Goal: Task Accomplishment & Management: Manage account settings

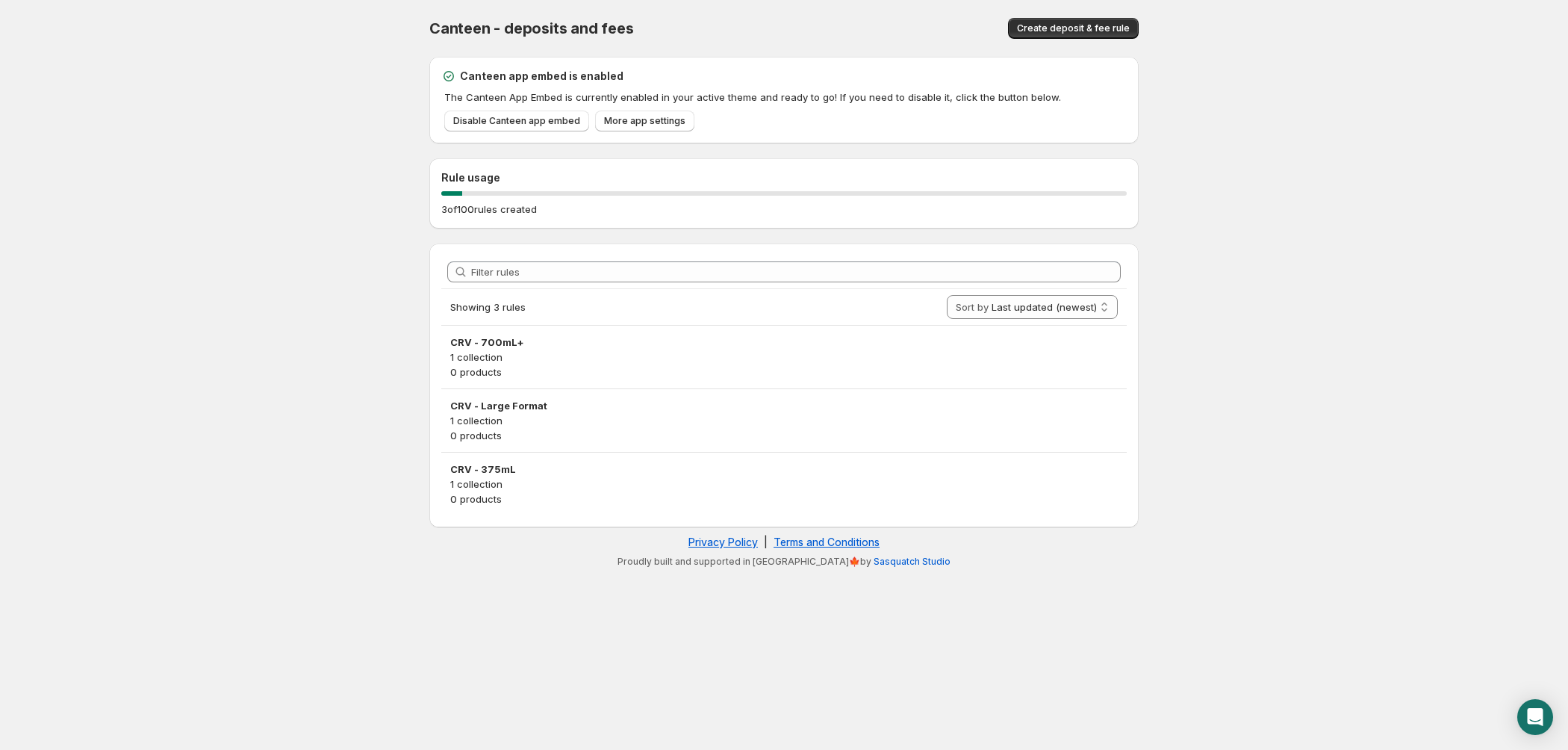
click at [108, 265] on body "Home Help Canteen - deposits and fees. This page is ready Canteen - deposits an…" at bounding box center [784, 375] width 1568 height 750
click at [646, 112] on link "More app settings" at bounding box center [644, 120] width 99 height 21
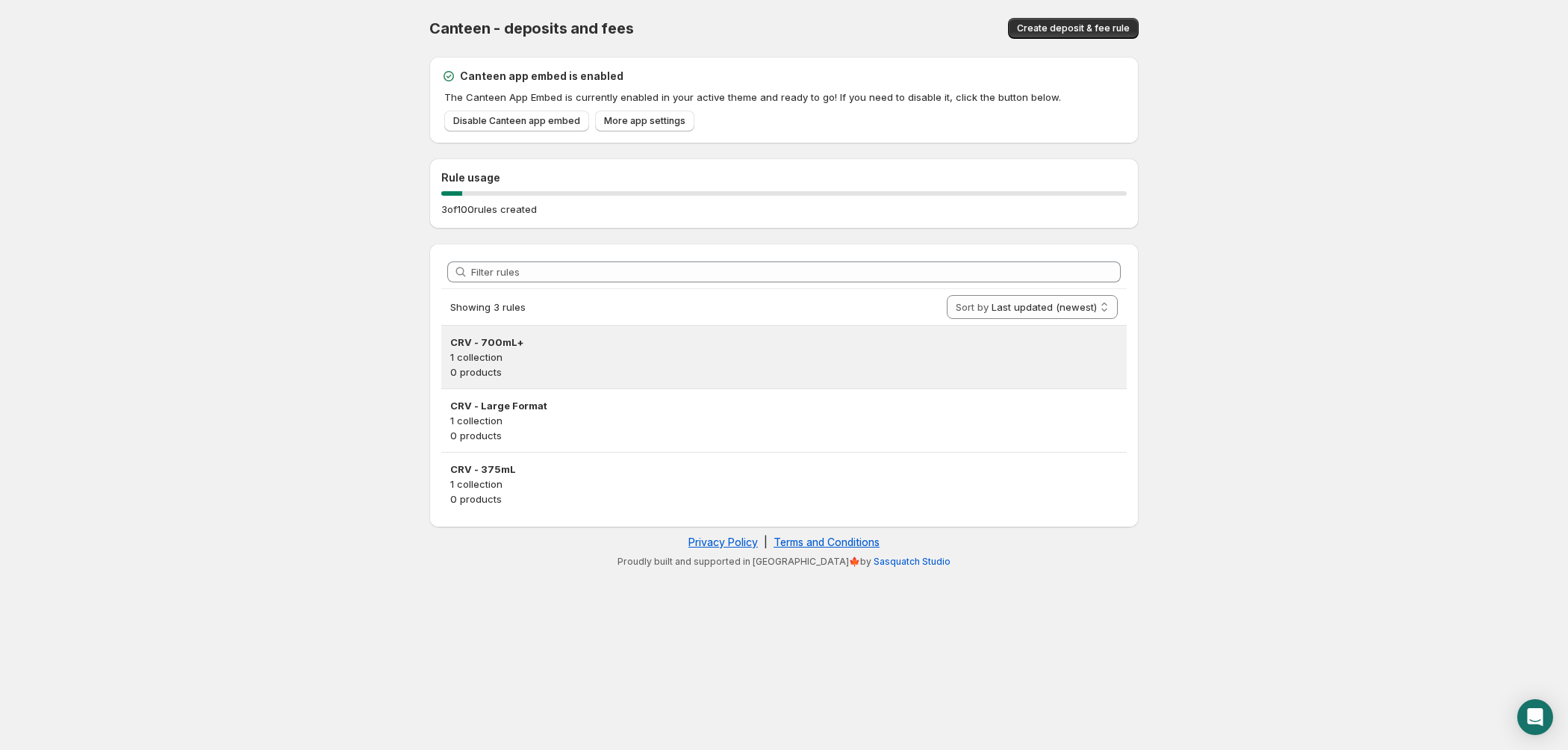
click at [609, 355] on p "1 collection" at bounding box center [784, 357] width 667 height 15
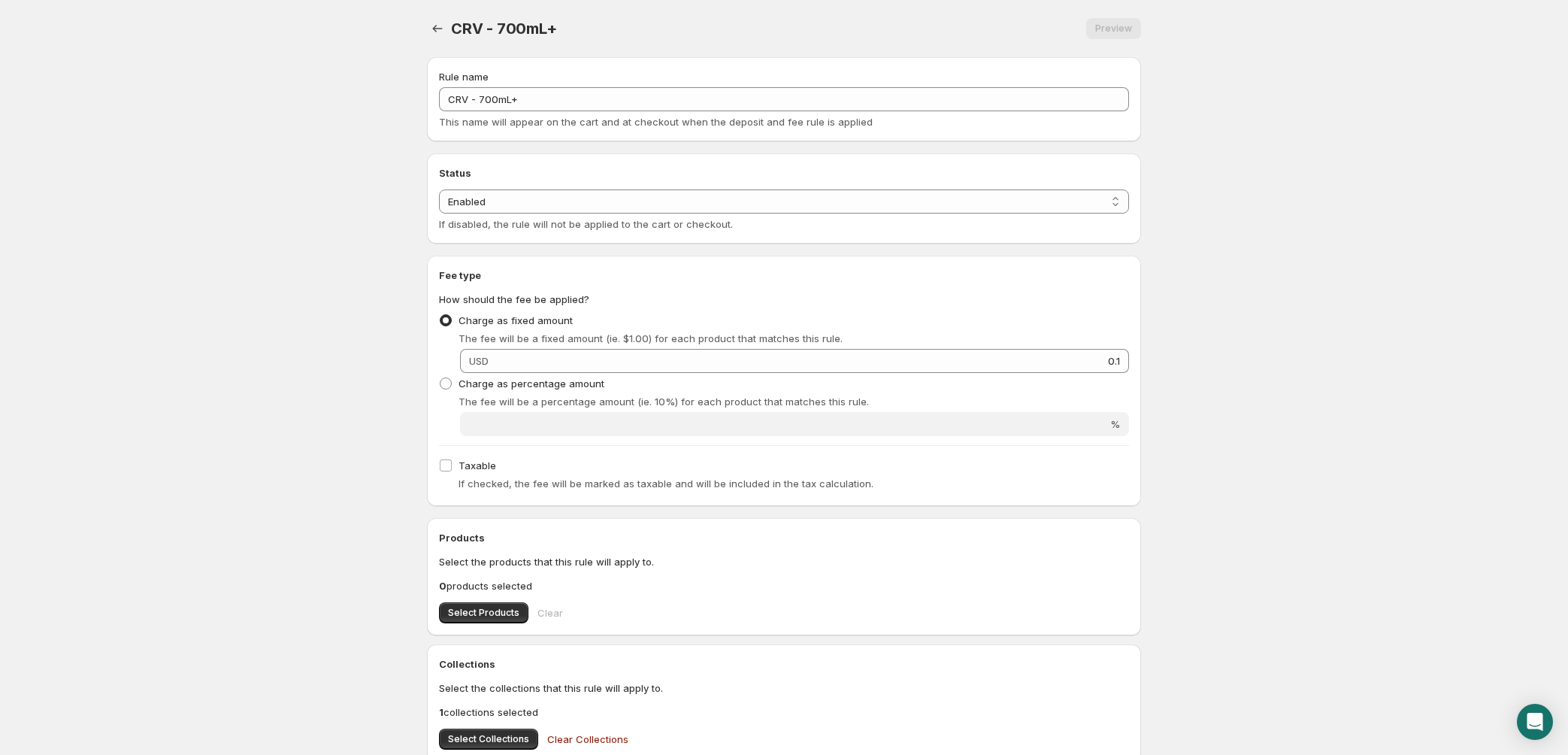
click at [281, 257] on body "Home Help CRV - 700mL+. This page is ready CRV - 700mL+ Preview More actions Pr…" at bounding box center [784, 378] width 1568 height 755
drag, startPoint x: 623, startPoint y: 39, endPoint x: 522, endPoint y: 27, distance: 101.7
click at [623, 39] on div "CRV - 700mL+. This page is ready CRV - 700mL+ Preview More actions Preview" at bounding box center [784, 28] width 714 height 57
click at [438, 27] on icon "Settings" at bounding box center [437, 28] width 15 height 15
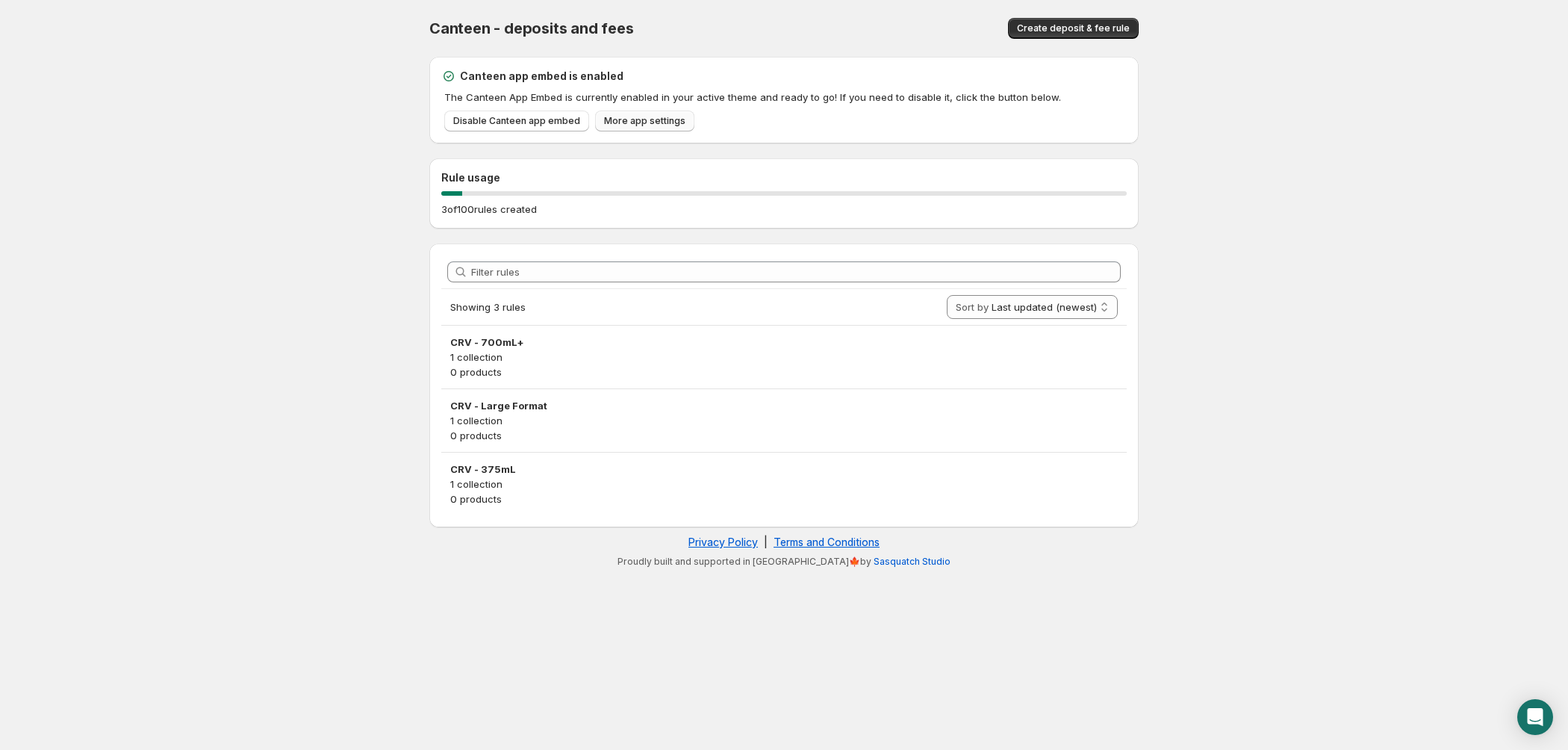
click at [642, 119] on span "More app settings" at bounding box center [644, 120] width 81 height 12
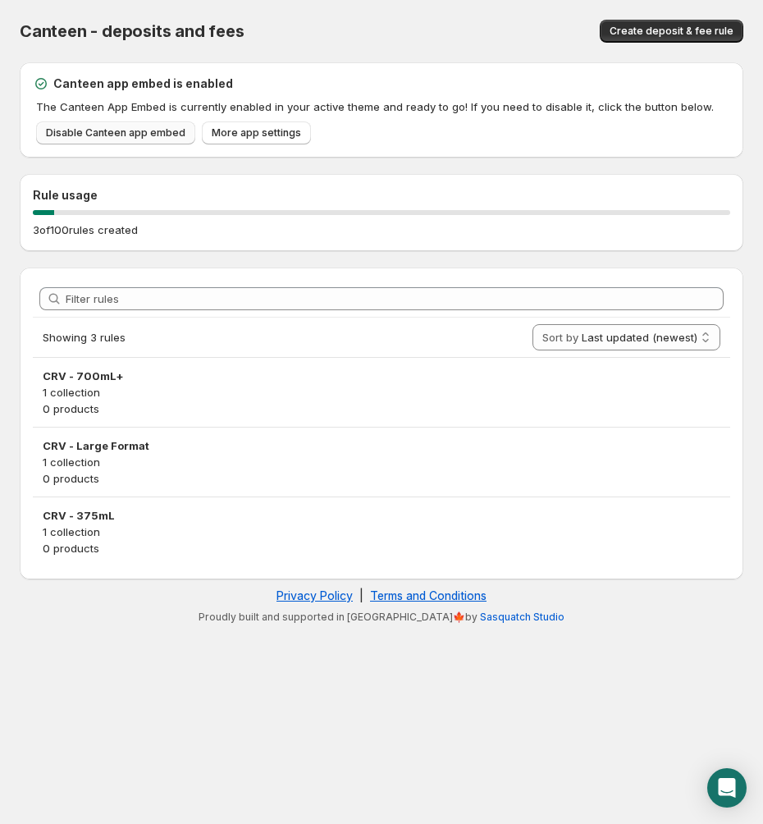
click at [88, 137] on span "Disable Canteen app embed" at bounding box center [115, 132] width 139 height 13
